Goal: Task Accomplishment & Management: Use online tool/utility

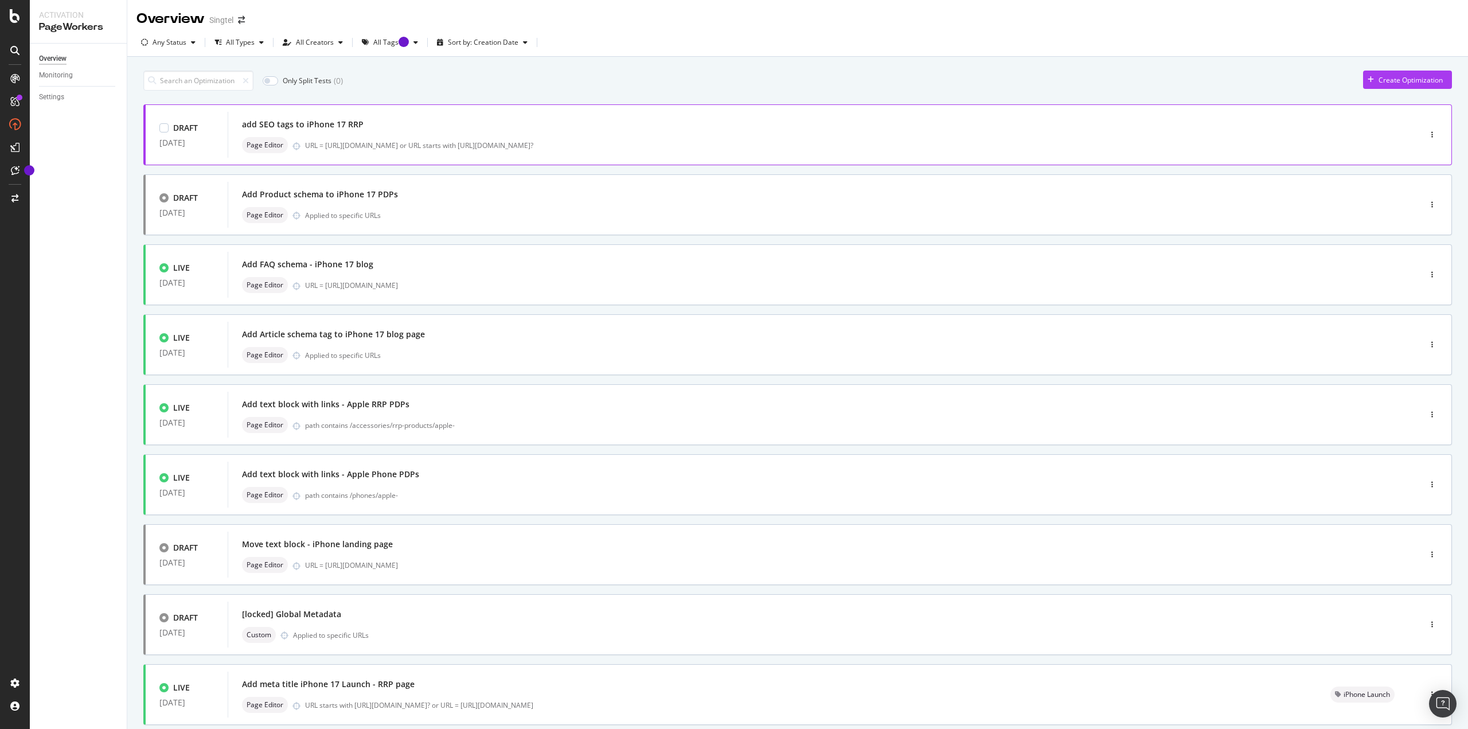
click at [418, 125] on div "add SEO tags to iPhone 17 RRP" at bounding box center [807, 124] width 1130 height 16
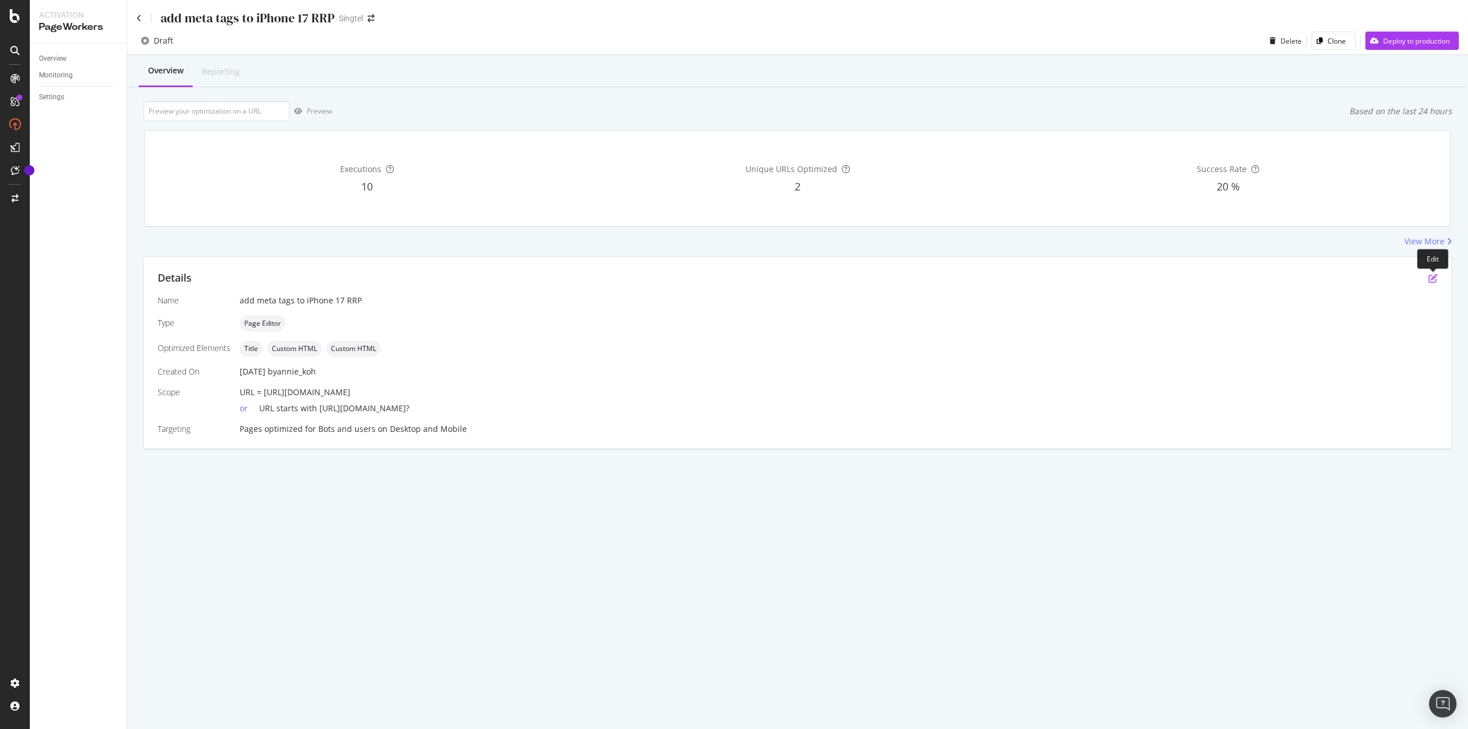
click at [1436, 280] on icon "pen-to-square" at bounding box center [1432, 278] width 9 height 9
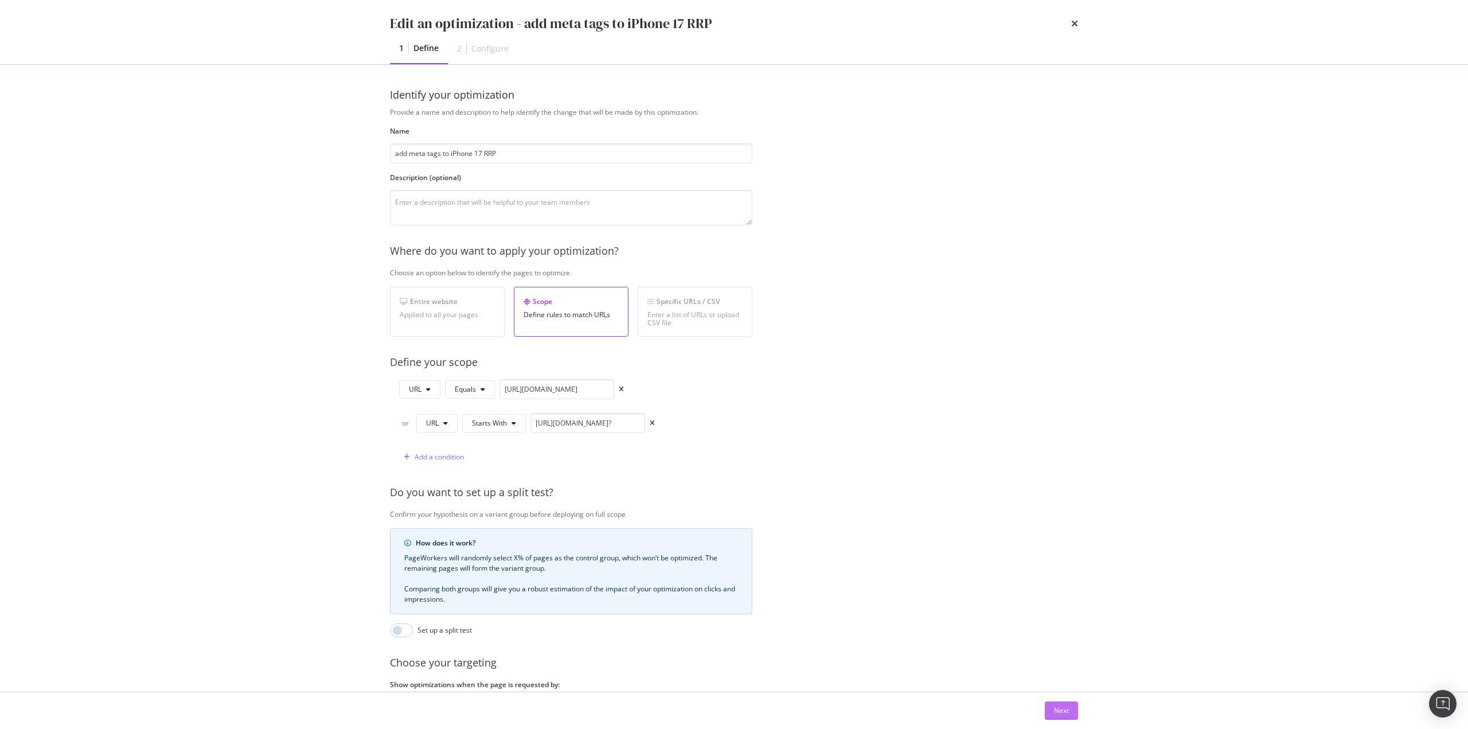
click at [1052, 713] on button "Next" at bounding box center [1061, 710] width 33 height 18
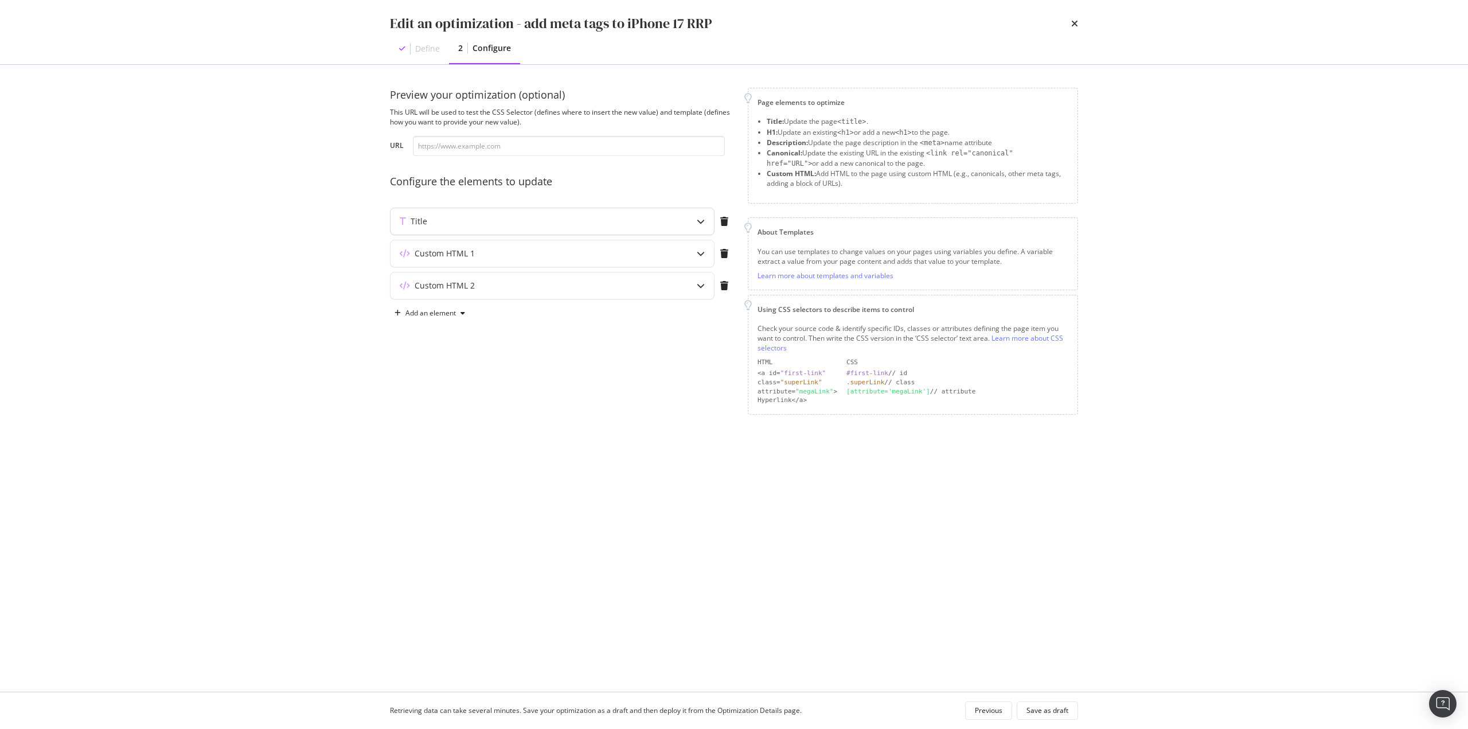
click at [604, 216] on div "Title" at bounding box center [529, 221] width 278 height 11
click at [545, 389] on div "Custom HTML 1" at bounding box center [551, 395] width 323 height 26
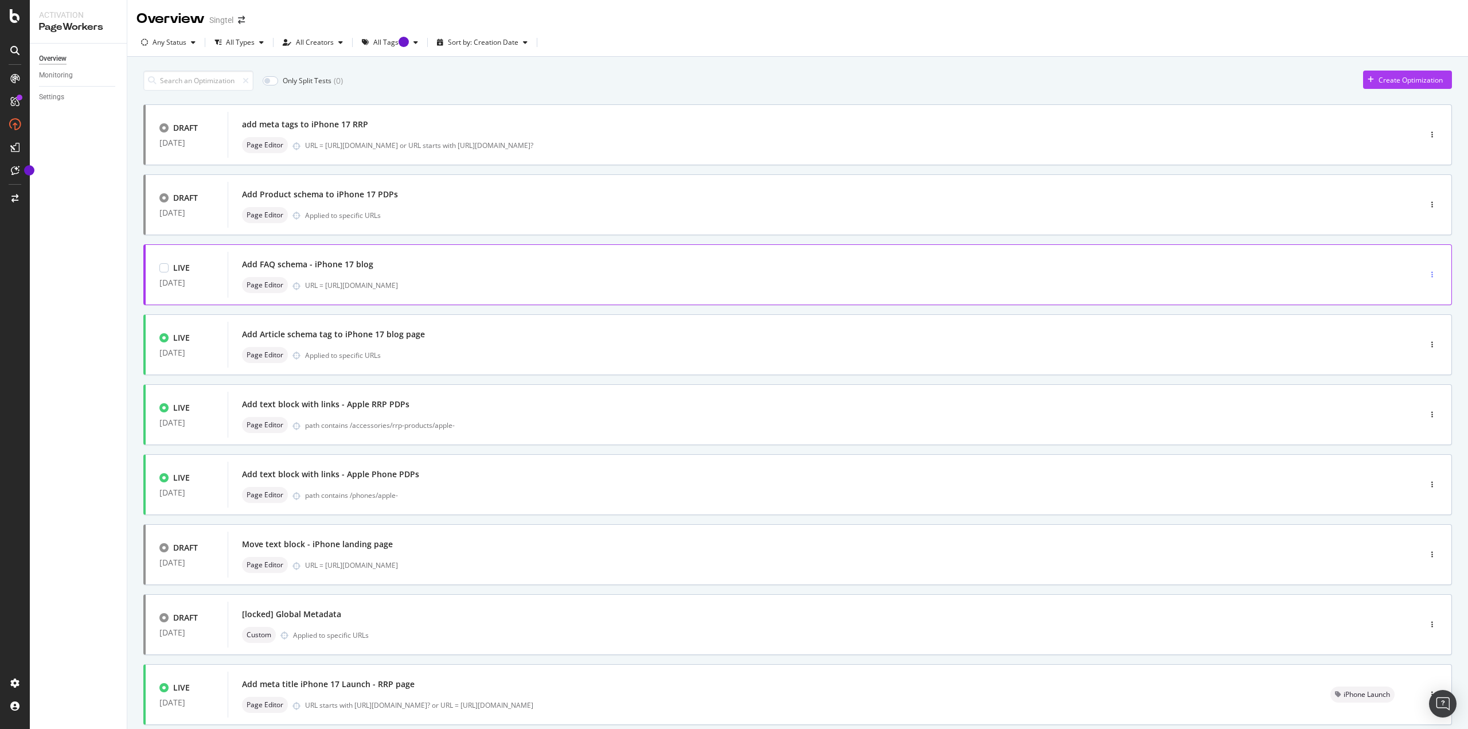
click at [1427, 269] on div "button" at bounding box center [1432, 274] width 11 height 17
click at [1415, 296] on div "Edit" at bounding box center [1403, 296] width 53 height 14
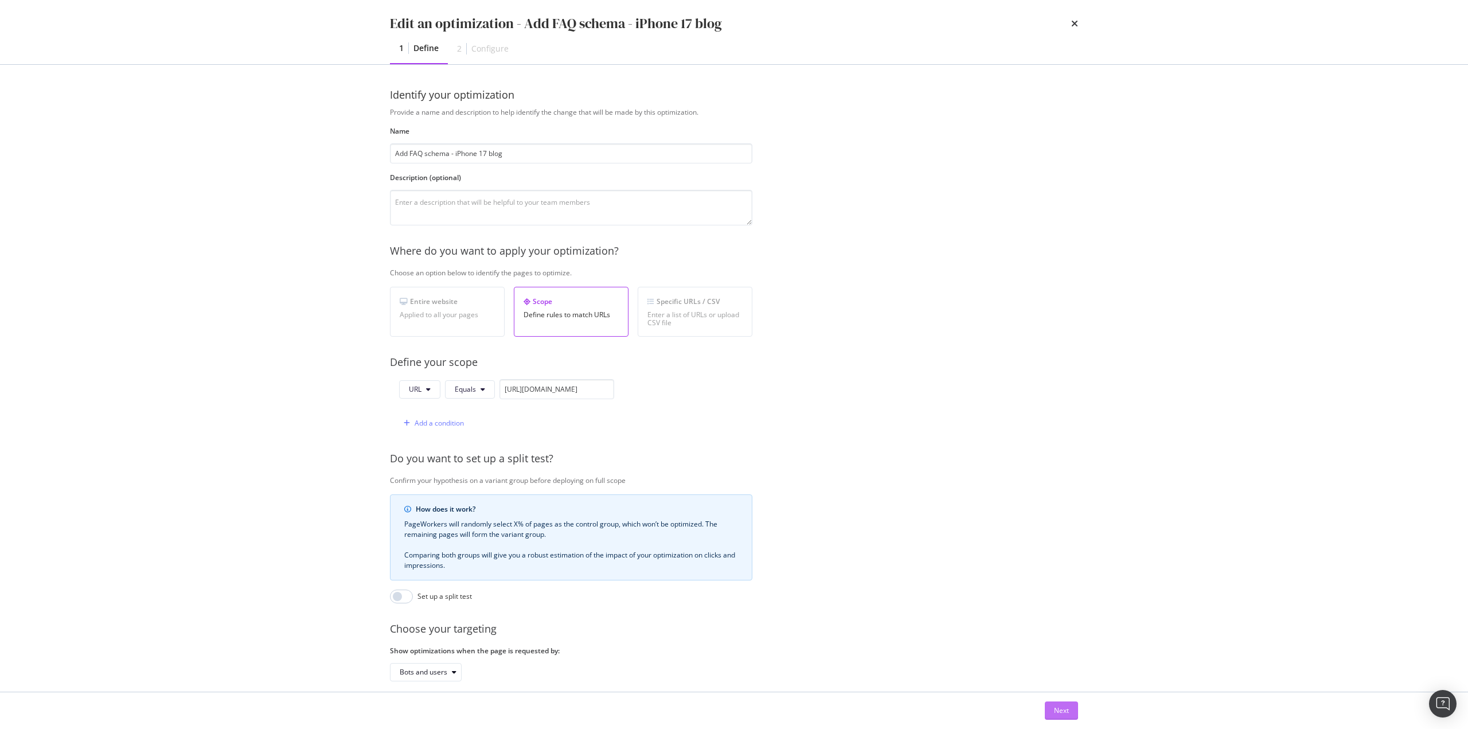
click at [1077, 716] on button "Next" at bounding box center [1061, 710] width 33 height 18
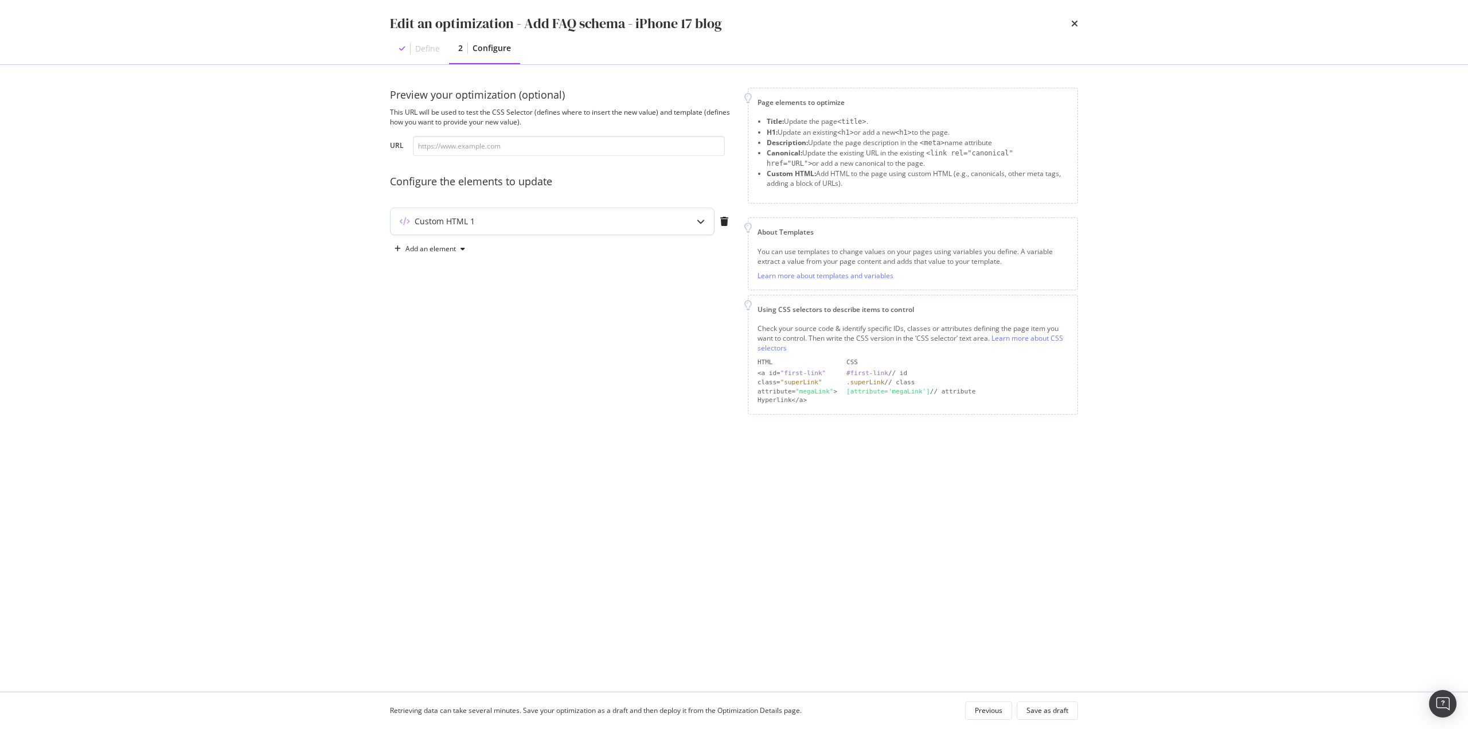
click at [489, 221] on div "Custom HTML 1" at bounding box center [529, 221] width 278 height 11
